Goal: Task Accomplishment & Management: Use online tool/utility

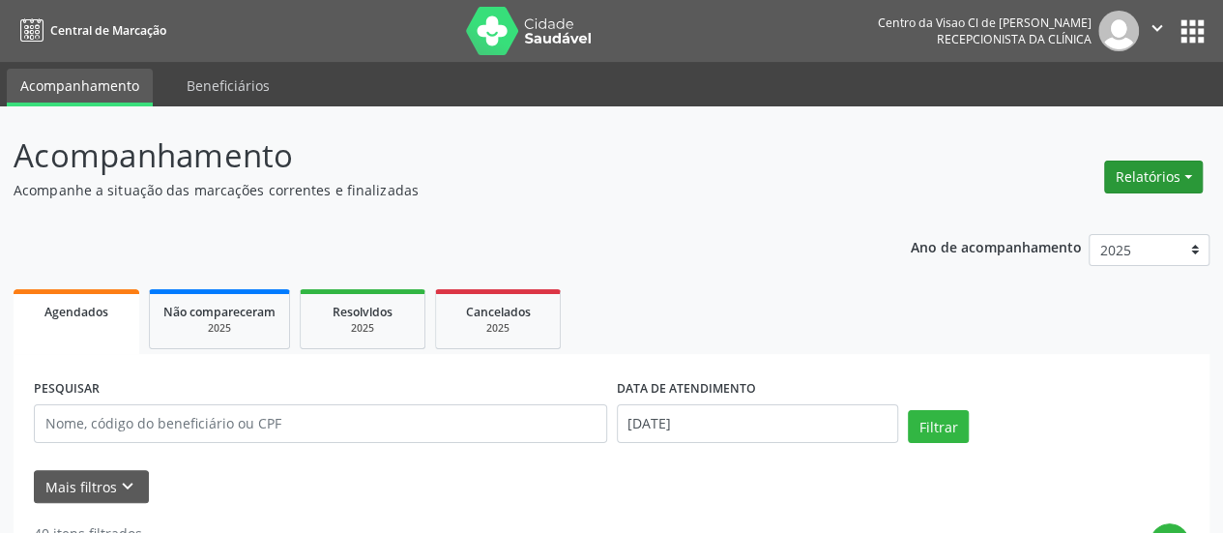
click at [1139, 179] on button "Relatórios" at bounding box center [1153, 177] width 99 height 33
click at [1102, 220] on link "Agendamentos" at bounding box center [1100, 217] width 208 height 27
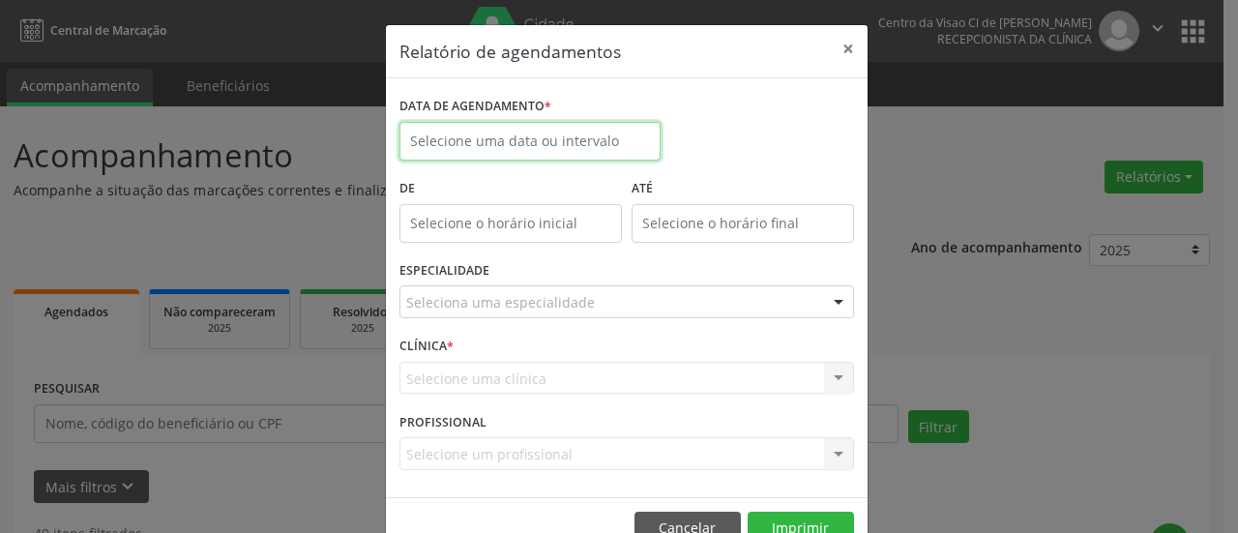
click at [492, 132] on input "text" at bounding box center [529, 141] width 261 height 39
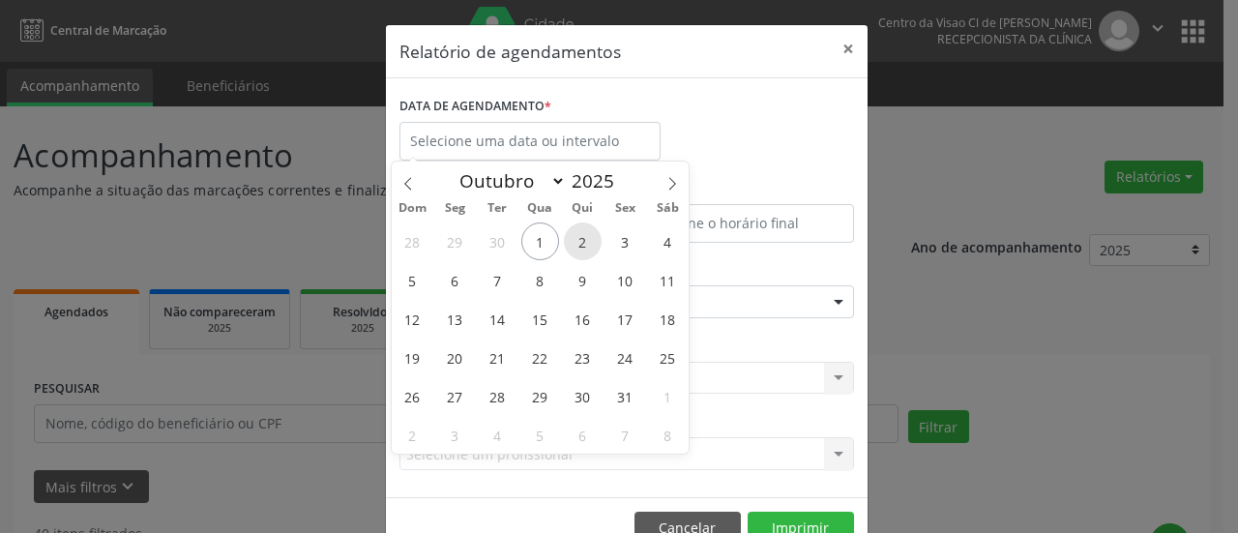
click at [586, 237] on span "2" at bounding box center [583, 241] width 38 height 38
type input "[DATE]"
click at [586, 237] on span "2" at bounding box center [583, 241] width 38 height 38
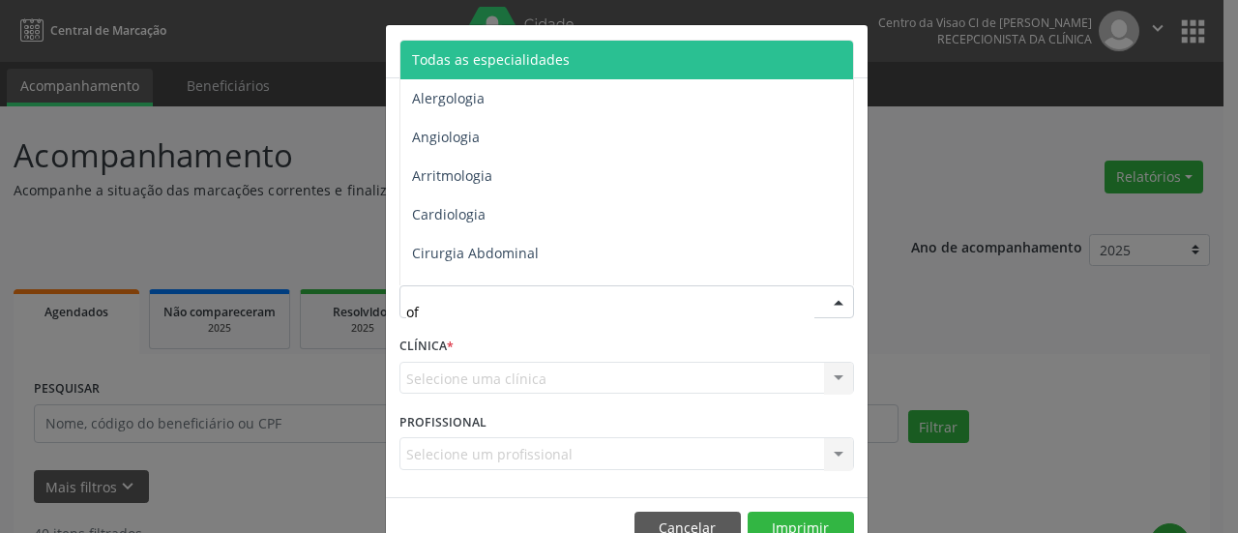
type input "oft"
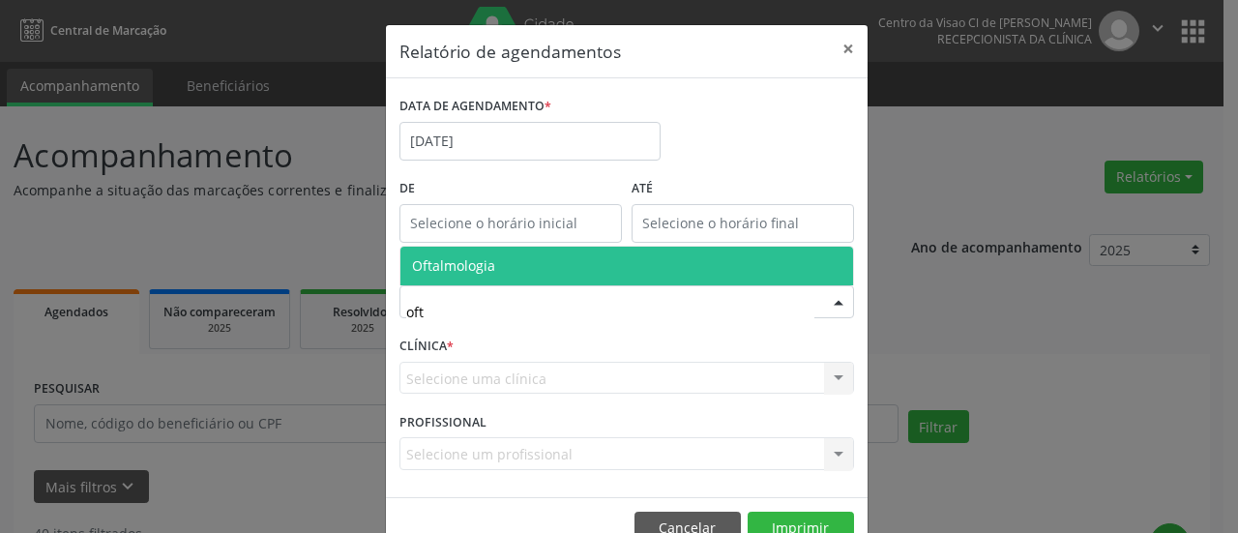
click at [547, 270] on span "Oftalmologia" at bounding box center [626, 266] width 453 height 39
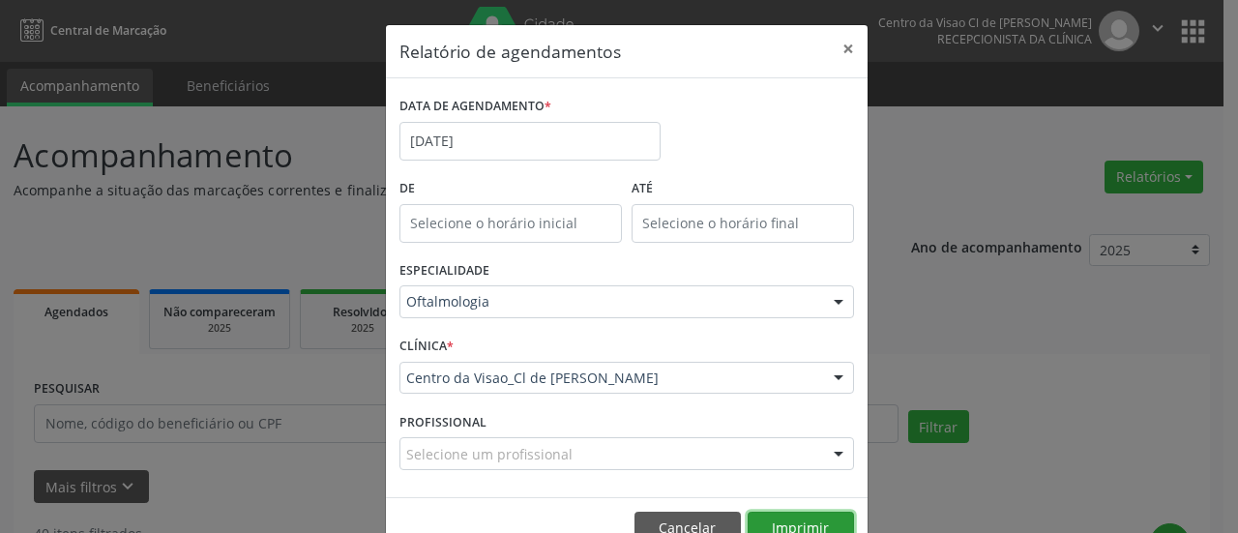
click at [791, 519] on button "Imprimir" at bounding box center [801, 528] width 106 height 33
